Goal: Task Accomplishment & Management: Use online tool/utility

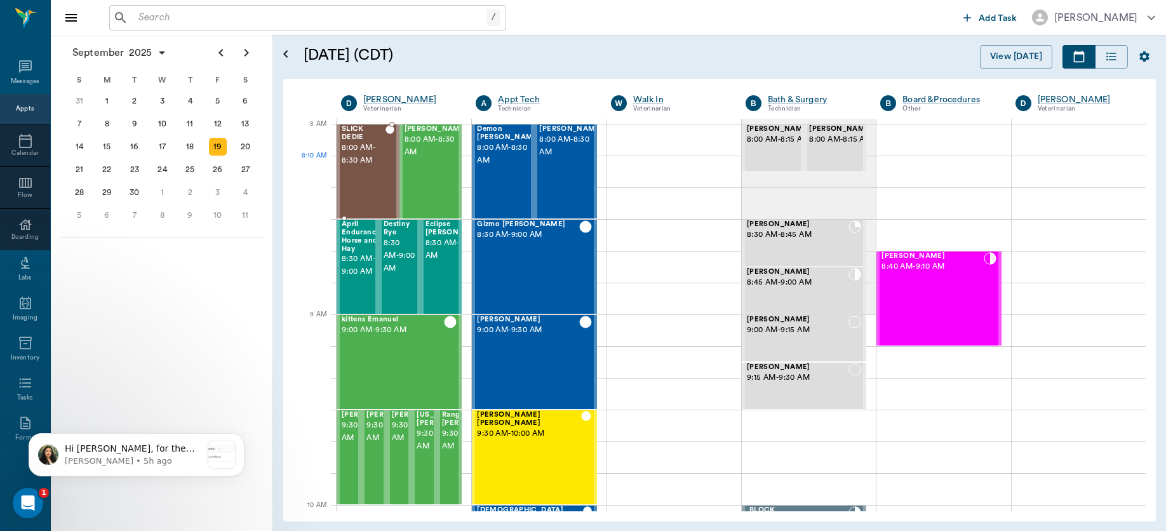
click at [359, 159] on span "8:00 AM - 8:30 AM" at bounding box center [364, 154] width 44 height 25
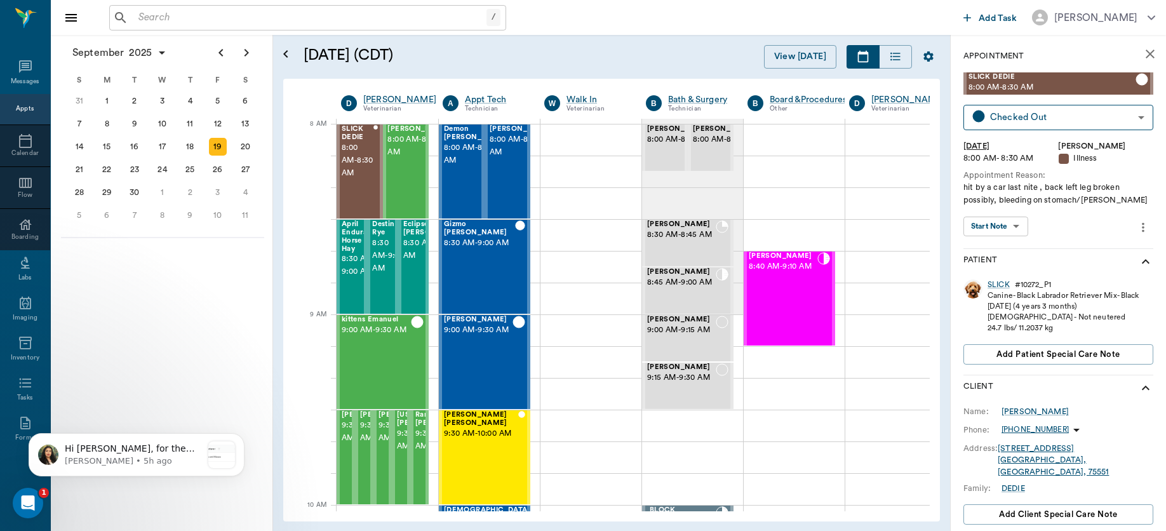
click at [1010, 224] on body "/ ​ Add Task [PERSON_NAME] Nectar Messages Appts Calendar Flow Boarding Labs Im…" at bounding box center [583, 265] width 1166 height 531
click at [999, 245] on button "View SOAP" at bounding box center [988, 252] width 43 height 15
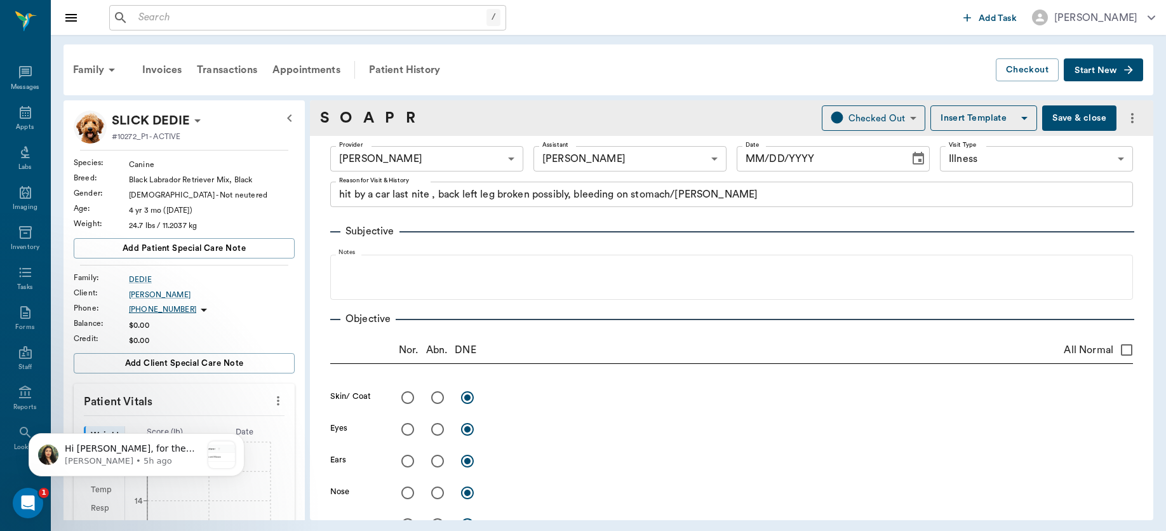
type input "63ec2f075fda476ae8351a4d"
type input "63ec2e7e52e12b0ba117b124"
type input "65d2be4f46e3a538d89b8c15"
type textarea "hit by a car last nite , back left leg broken possibly, bleeding on stomach/[PE…"
type input "[DATE]"
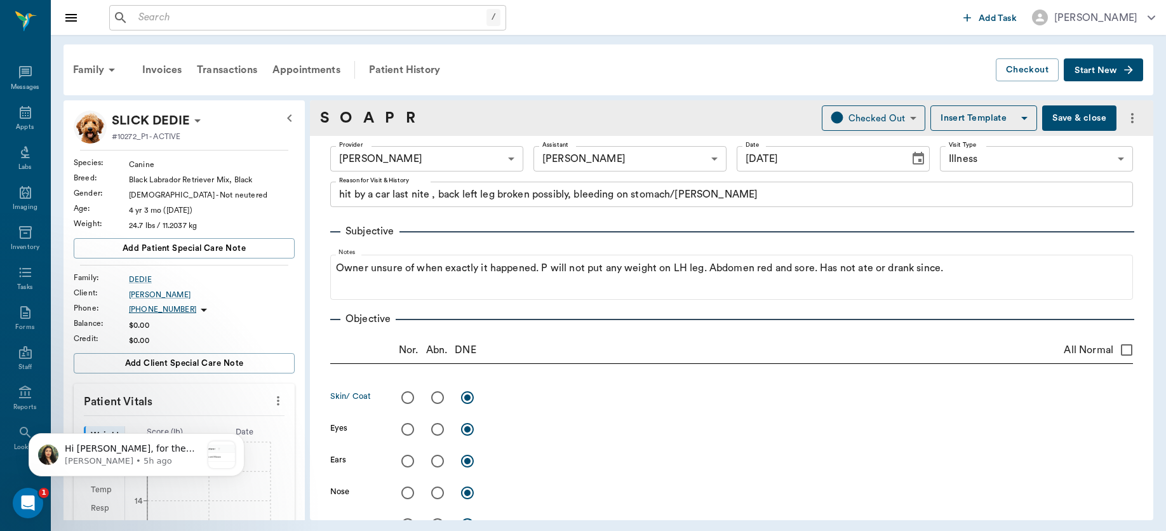
click at [436, 394] on input "radio" at bounding box center [437, 397] width 27 height 27
radio input "true"
click at [405, 428] on input "radio" at bounding box center [407, 429] width 27 height 27
radio input "true"
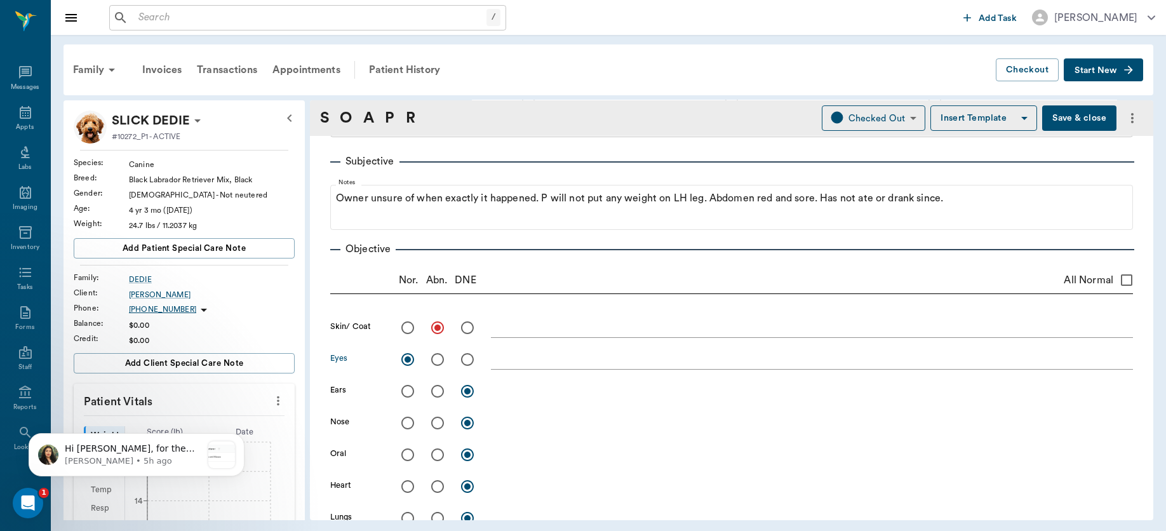
scroll to position [97, 0]
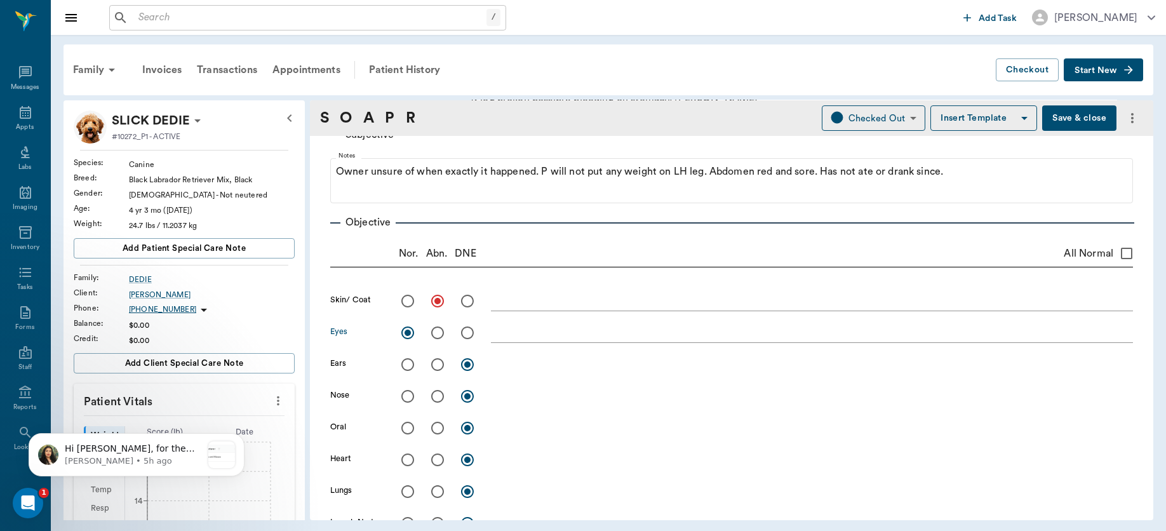
click at [405, 429] on input "radio" at bounding box center [407, 428] width 27 height 27
radio input "true"
click at [405, 450] on input "radio" at bounding box center [407, 459] width 27 height 27
radio input "true"
click at [408, 488] on input "radio" at bounding box center [407, 491] width 27 height 27
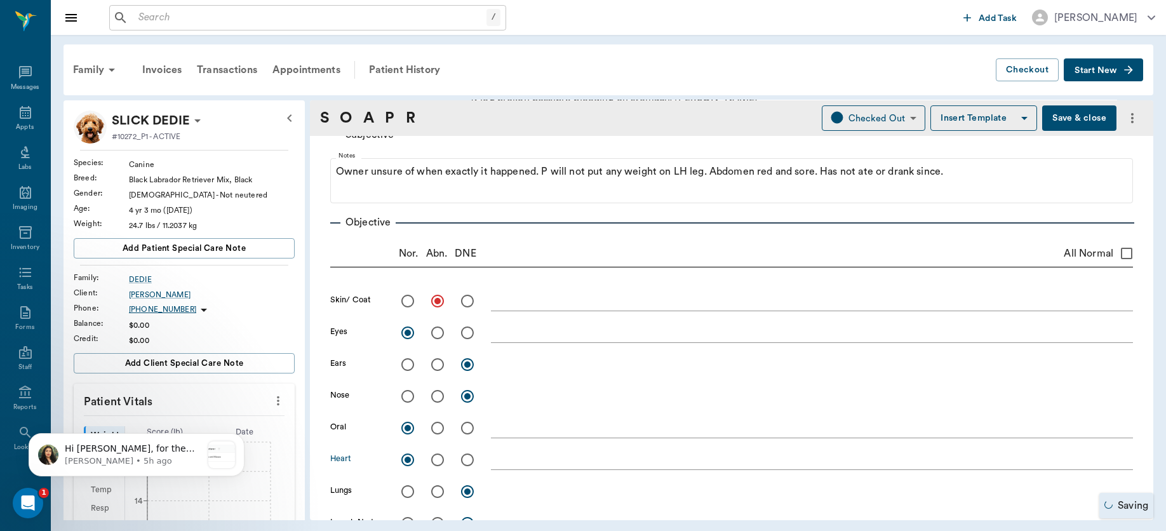
radio input "true"
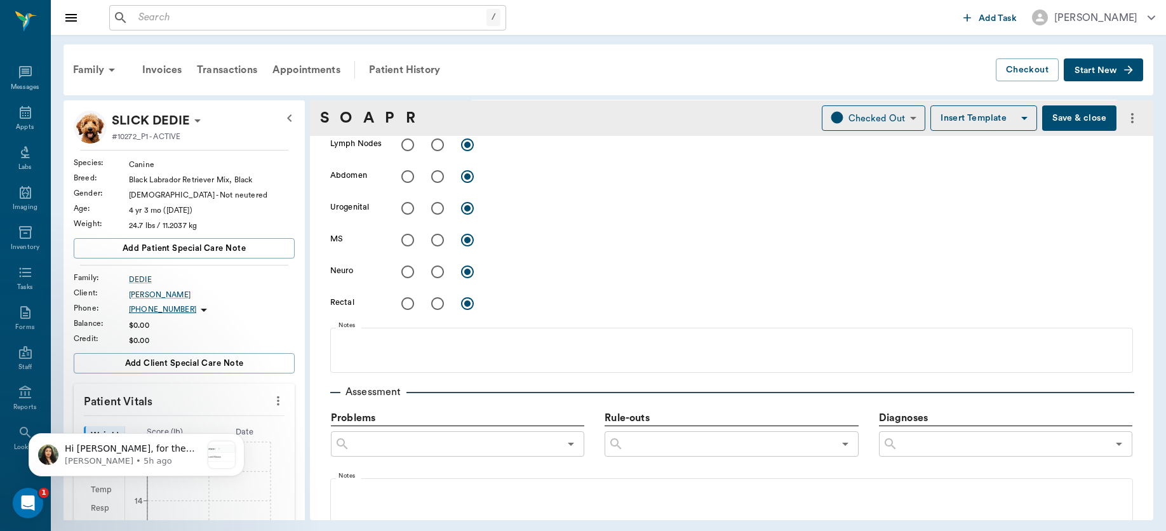
scroll to position [444, 0]
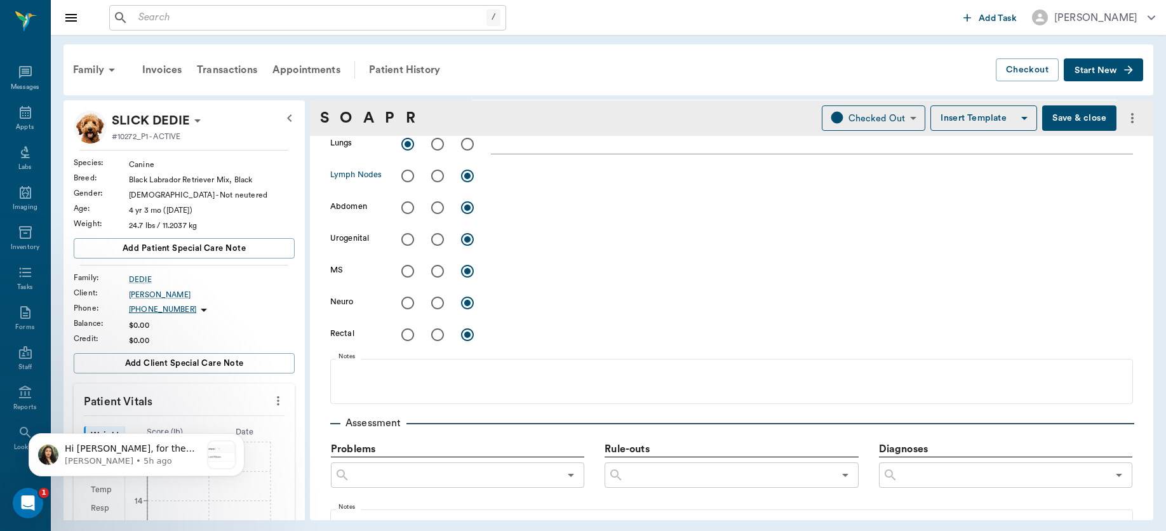
click at [409, 171] on input "radio" at bounding box center [407, 176] width 27 height 27
radio input "true"
click at [413, 210] on input "radio" at bounding box center [407, 207] width 27 height 27
radio input "true"
click at [439, 275] on input "radio" at bounding box center [437, 271] width 27 height 27
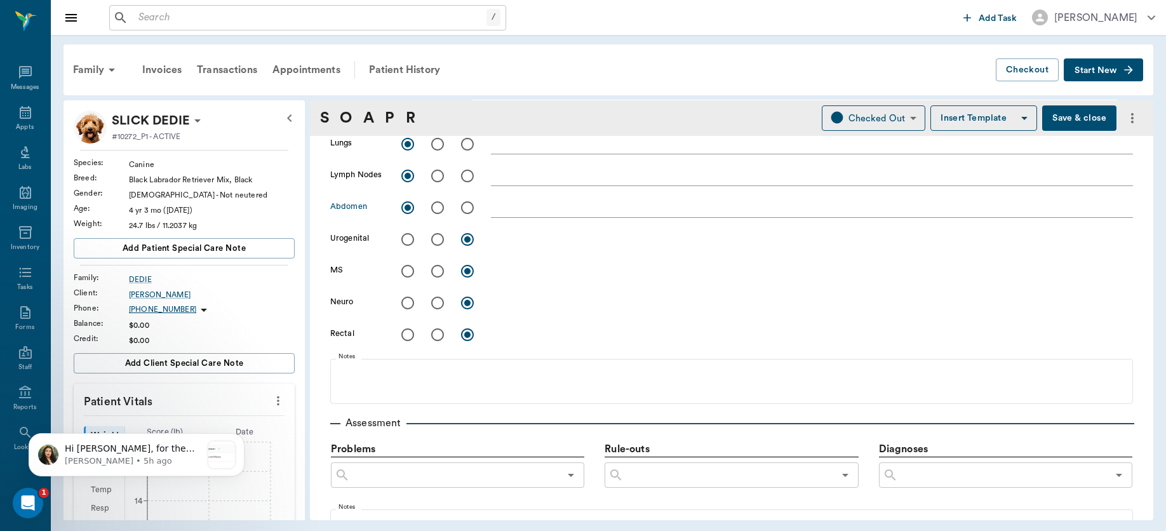
radio input "true"
click at [435, 209] on input "radio" at bounding box center [437, 207] width 27 height 27
radio input "true"
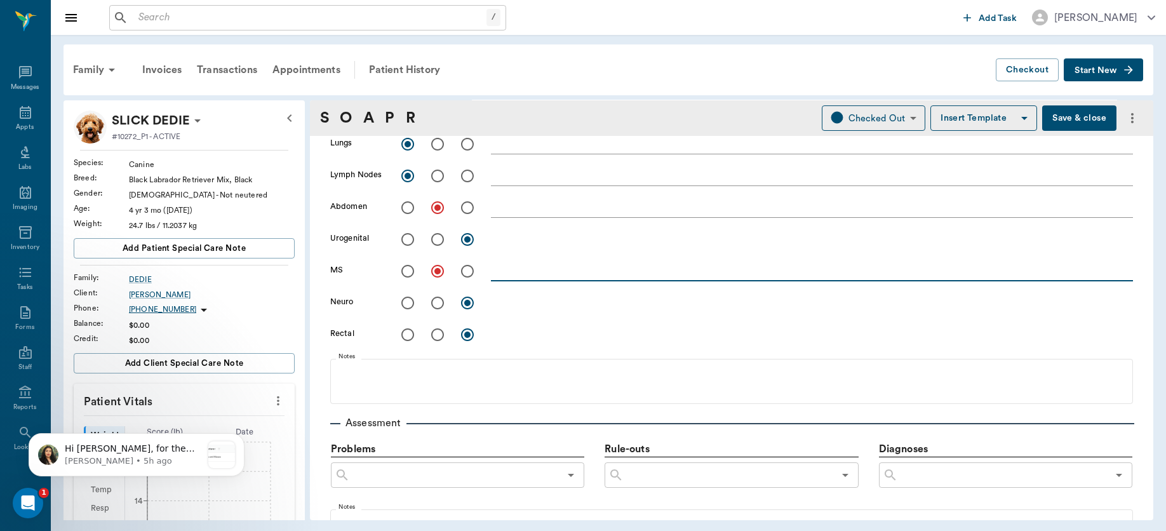
click at [533, 275] on textarea at bounding box center [812, 271] width 642 height 15
click at [577, 271] on textarea at bounding box center [812, 271] width 642 height 15
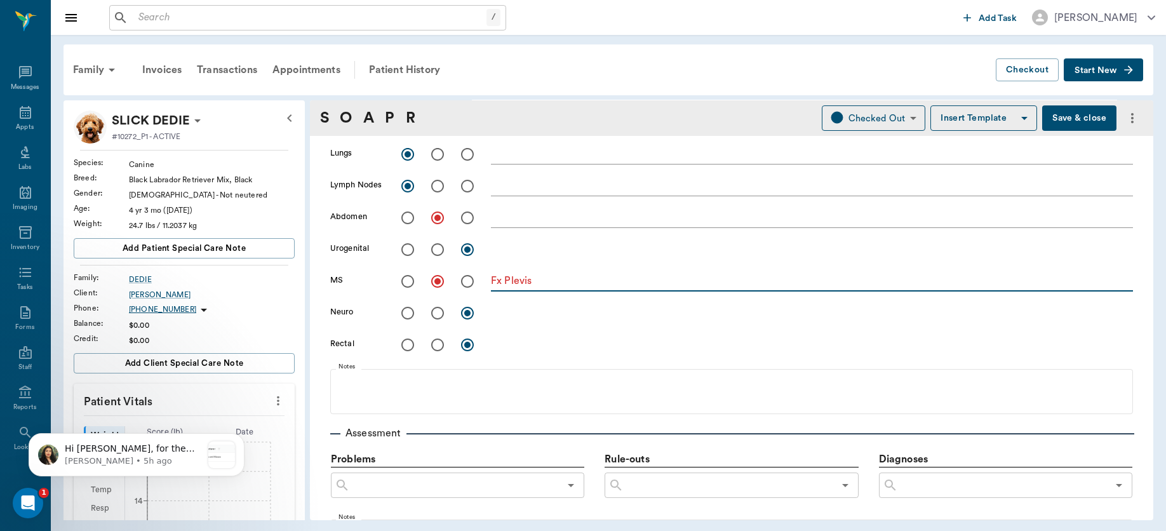
click at [566, 260] on div "x" at bounding box center [812, 249] width 642 height 26
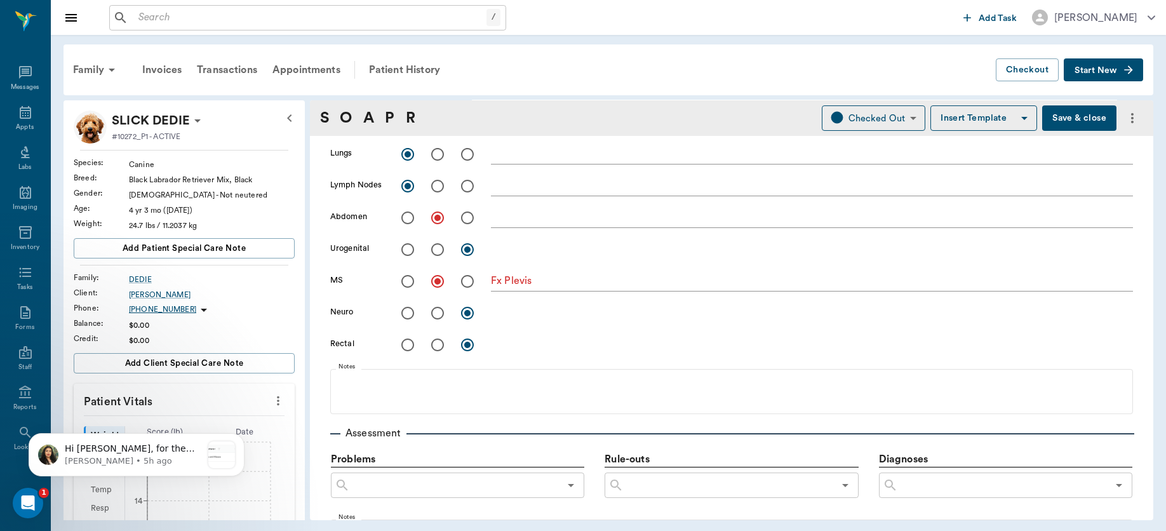
click at [566, 260] on div "x" at bounding box center [812, 249] width 642 height 26
click at [519, 290] on div "Fx Plevis x" at bounding box center [812, 282] width 642 height 18
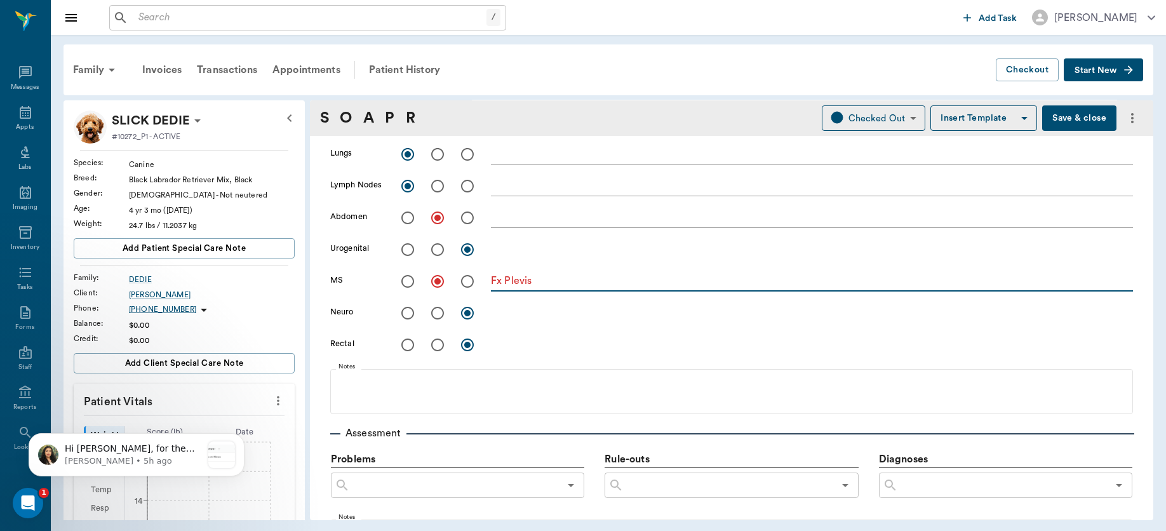
click at [519, 280] on textarea "Fx Plevis" at bounding box center [812, 281] width 642 height 15
type textarea "Fx Pelvis"
